Goal: Task Accomplishment & Management: Manage account settings

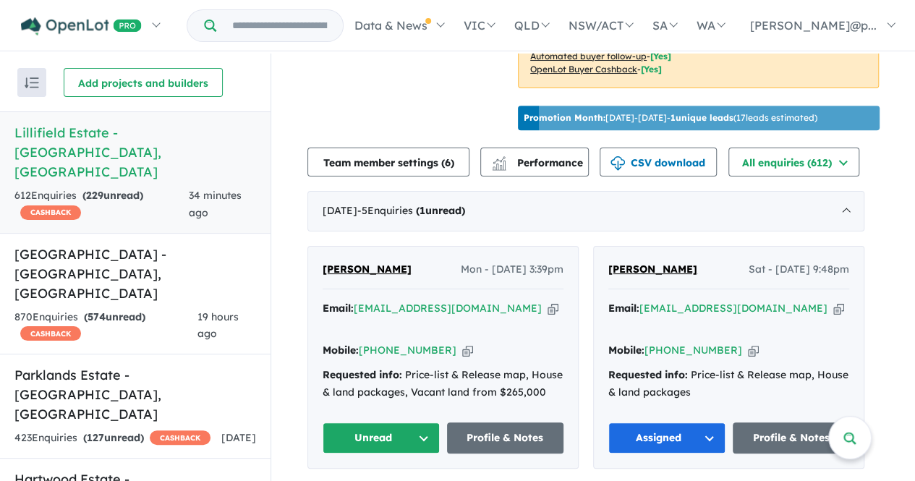
scroll to position [455, 0]
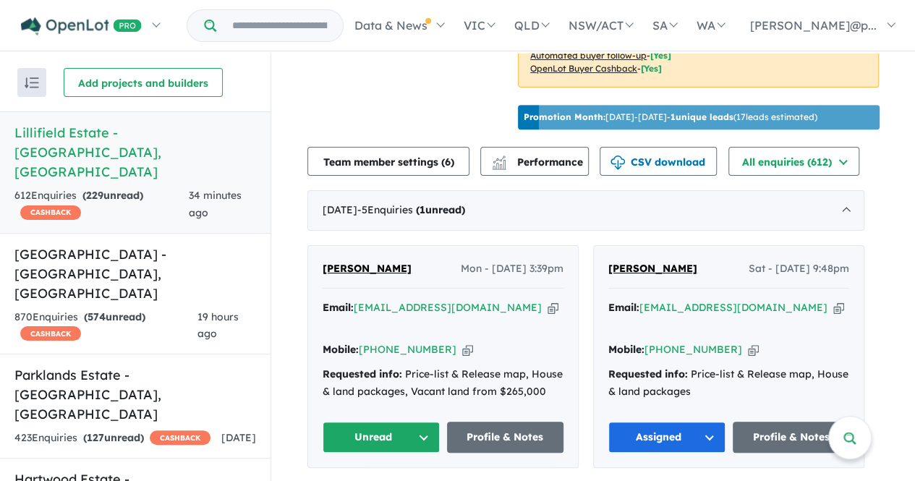
click at [447, 342] on div "Mobile: [PHONE_NUMBER] Copied!" at bounding box center [443, 350] width 241 height 17
click at [446, 342] on div "Mobile: [PHONE_NUMBER] Copied!" at bounding box center [443, 350] width 241 height 17
click at [462, 342] on icon "button" at bounding box center [467, 349] width 11 height 15
click at [548, 300] on icon "button" at bounding box center [553, 307] width 11 height 15
drag, startPoint x: 397, startPoint y: 265, endPoint x: 327, endPoint y: 261, distance: 69.6
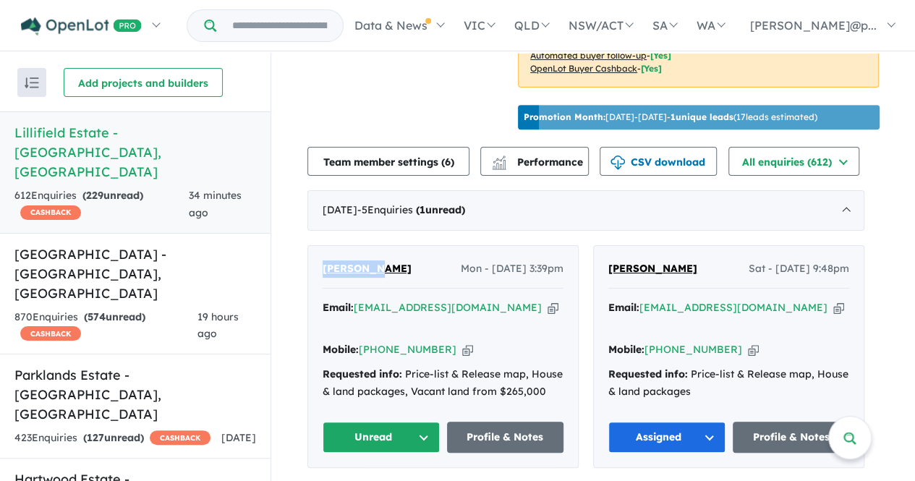
click at [327, 261] on div "[PERSON_NAME] Mon - [DATE] 3:39pm" at bounding box center [443, 275] width 241 height 29
copy span "[PERSON_NAME]"
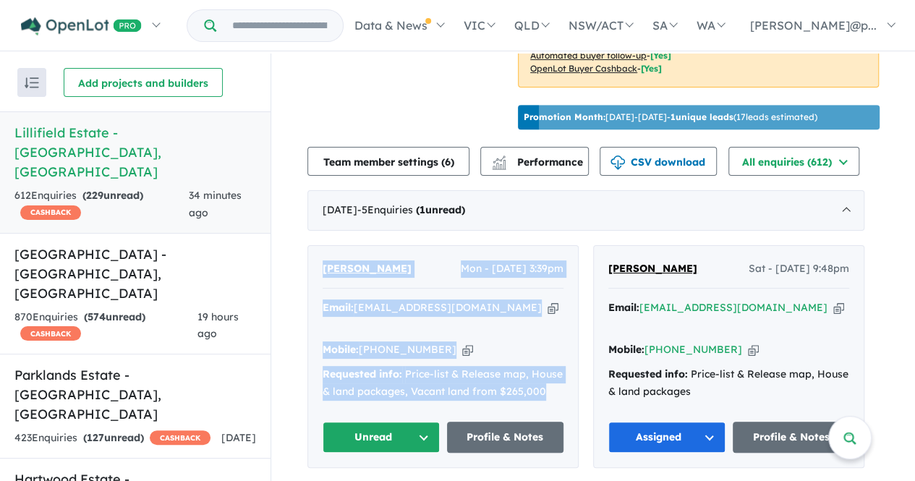
drag, startPoint x: 556, startPoint y: 378, endPoint x: 326, endPoint y: 265, distance: 255.7
click at [326, 265] on div "[PERSON_NAME] Mon - [DATE] 3:39pm Email: [EMAIL_ADDRESS][DOMAIN_NAME] Copied! M…" at bounding box center [443, 357] width 270 height 222
copy div "[PERSON_NAME] Mon - [DATE] 3:39pm Email: [EMAIL_ADDRESS][DOMAIN_NAME] Copied! M…"
click at [417, 422] on button "Unread" at bounding box center [381, 437] width 117 height 31
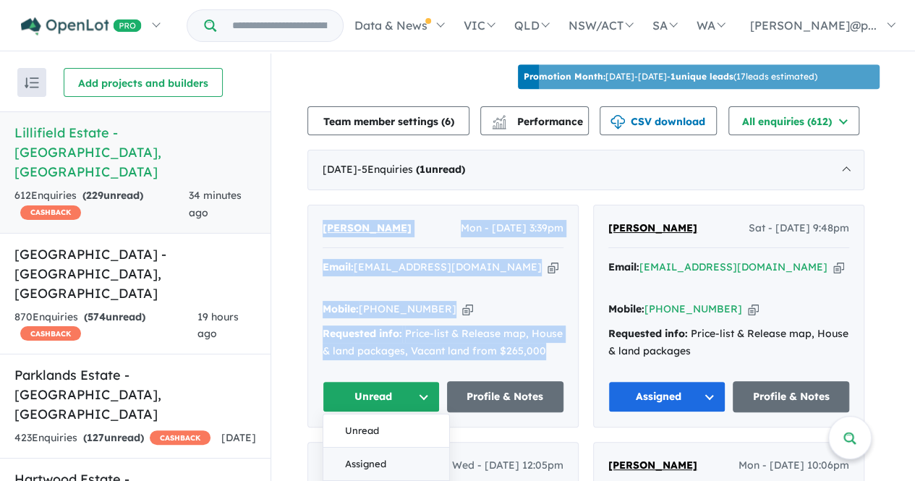
click at [392, 448] on button "Assigned" at bounding box center [386, 464] width 126 height 33
